Goal: Transaction & Acquisition: Purchase product/service

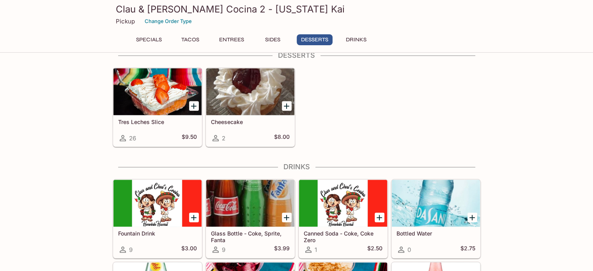
scroll to position [815, 0]
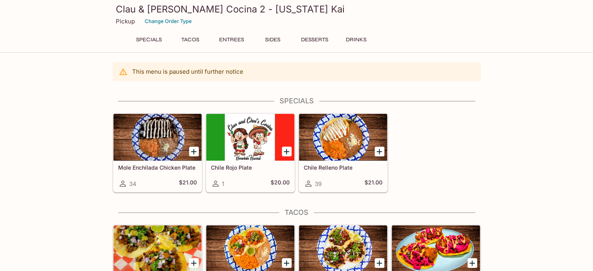
click at [222, 41] on button "Entrees" at bounding box center [231, 39] width 35 height 11
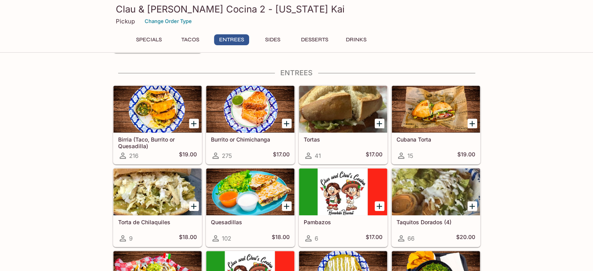
scroll to position [335, 0]
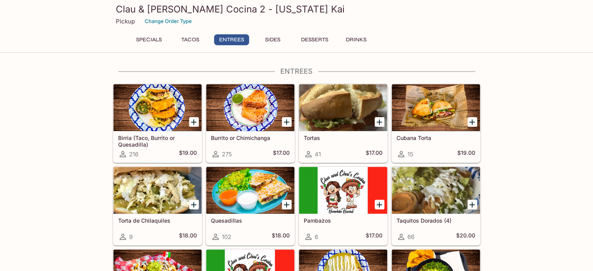
click at [236, 115] on div at bounding box center [250, 107] width 88 height 47
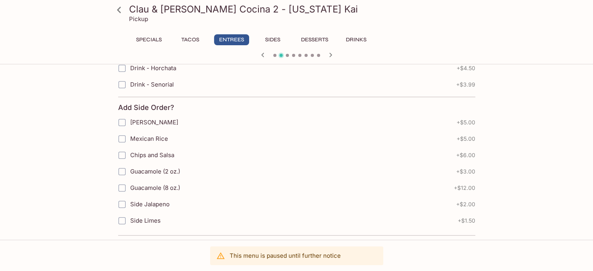
scroll to position [472, 0]
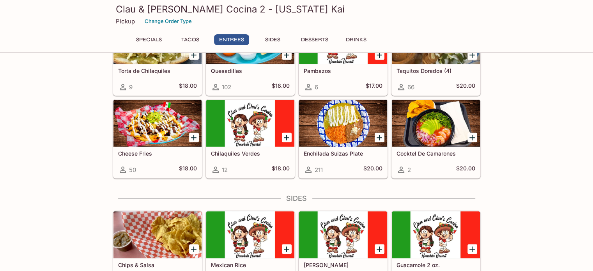
scroll to position [486, 0]
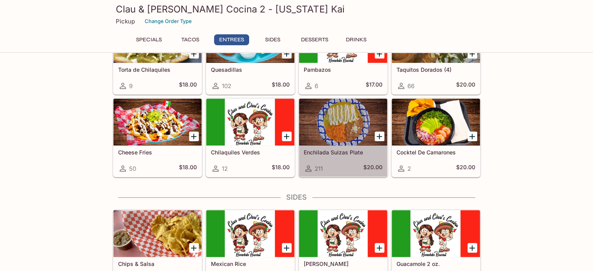
click at [347, 145] on div "Enchilada Suizas Plate 211 $20.00" at bounding box center [343, 160] width 88 height 31
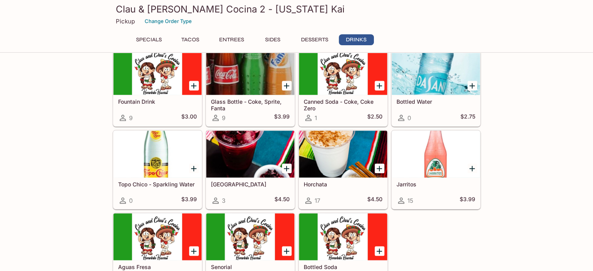
scroll to position [970, 0]
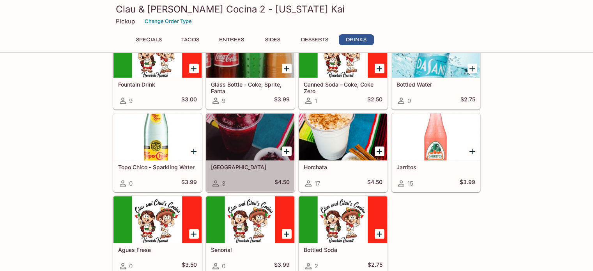
click at [257, 132] on div at bounding box center [250, 136] width 88 height 47
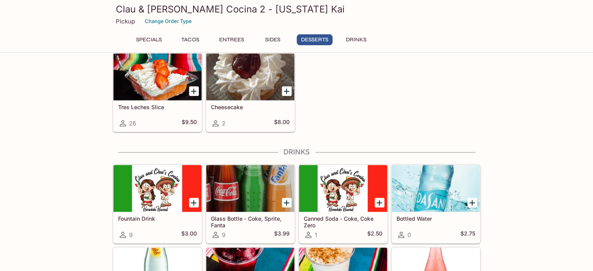
scroll to position [970, 0]
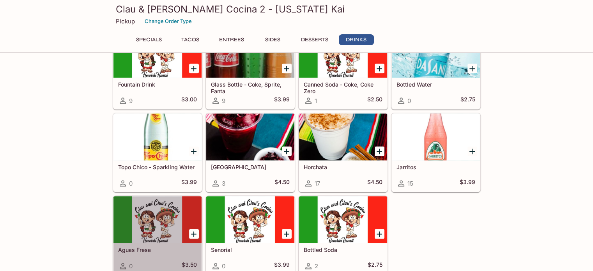
click at [146, 207] on div at bounding box center [157, 219] width 88 height 47
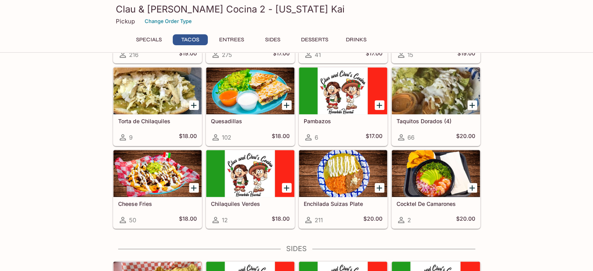
scroll to position [447, 0]
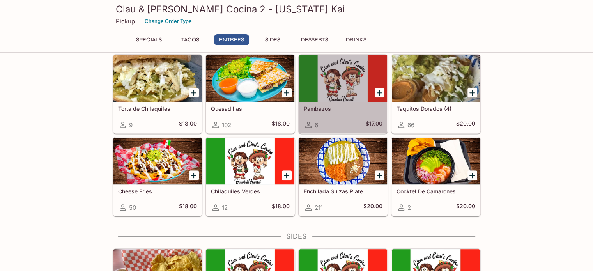
click at [345, 72] on div at bounding box center [343, 78] width 88 height 47
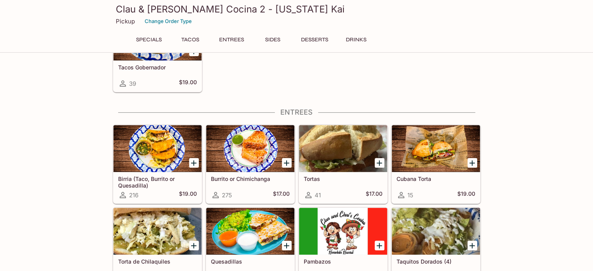
scroll to position [291, 0]
